Goal: Find specific page/section: Find specific page/section

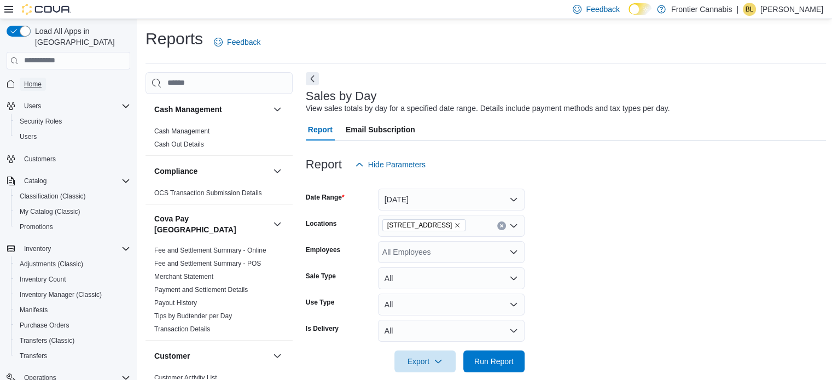
click at [31, 80] on span "Home" at bounding box center [33, 84] width 18 height 9
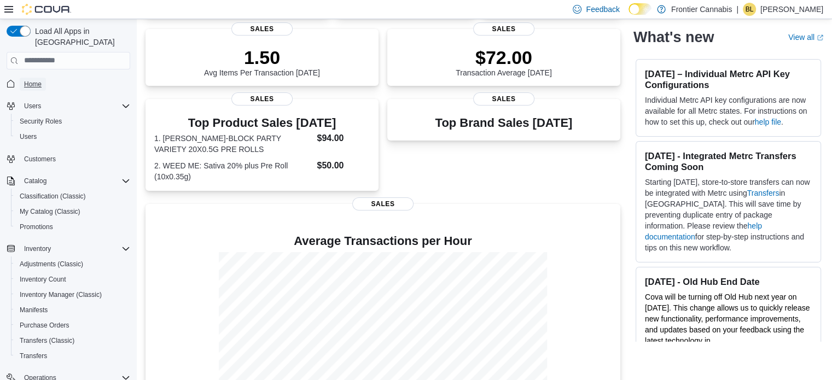
scroll to position [94, 0]
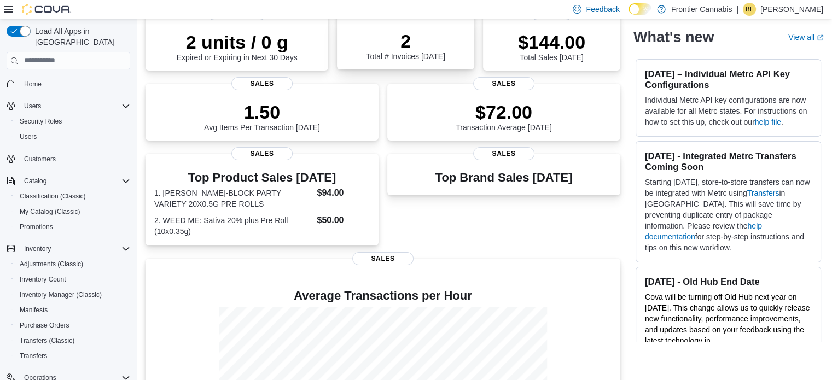
click at [402, 47] on p "2" at bounding box center [405, 41] width 79 height 22
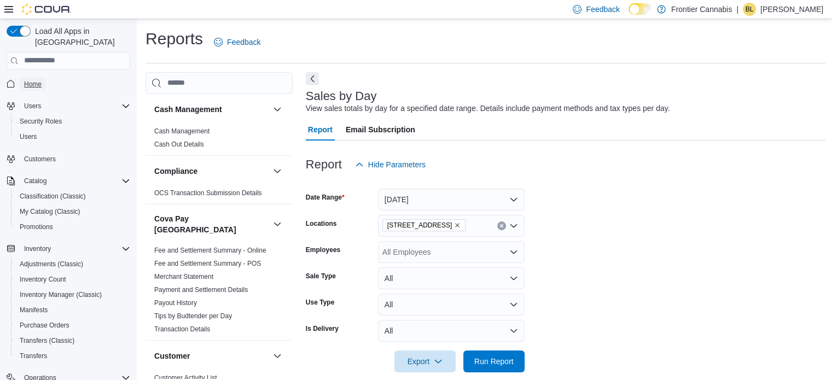
click at [31, 80] on span "Home" at bounding box center [33, 84] width 18 height 9
